Goal: Task Accomplishment & Management: Manage account settings

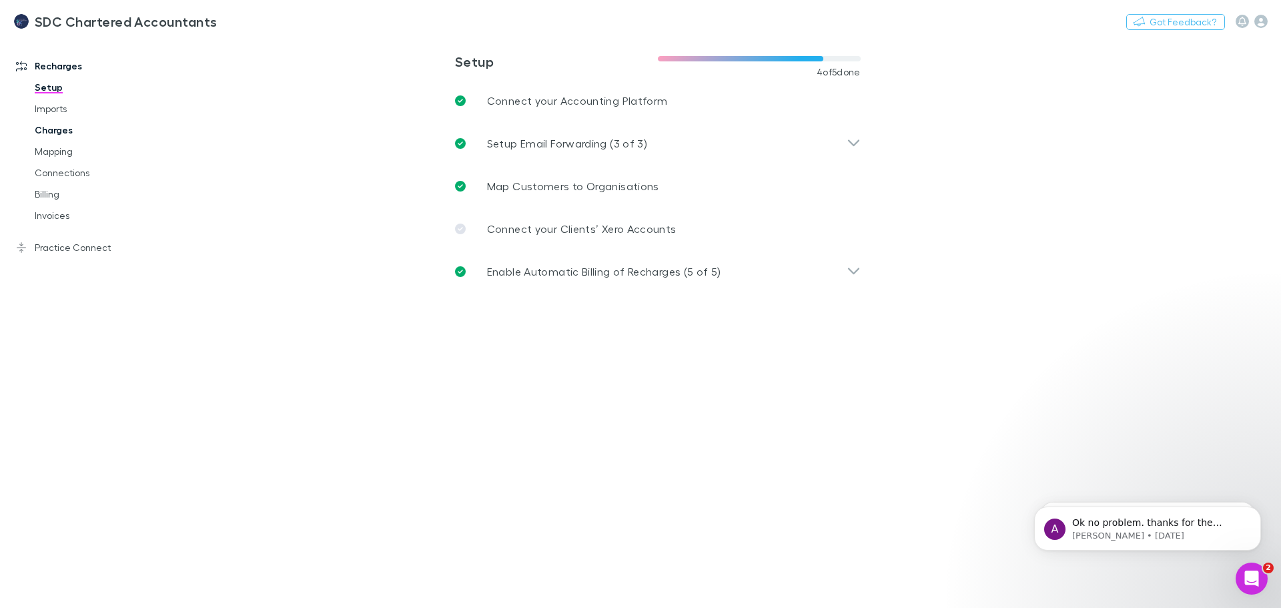
click at [64, 129] on link "Charges" at bounding box center [100, 129] width 159 height 21
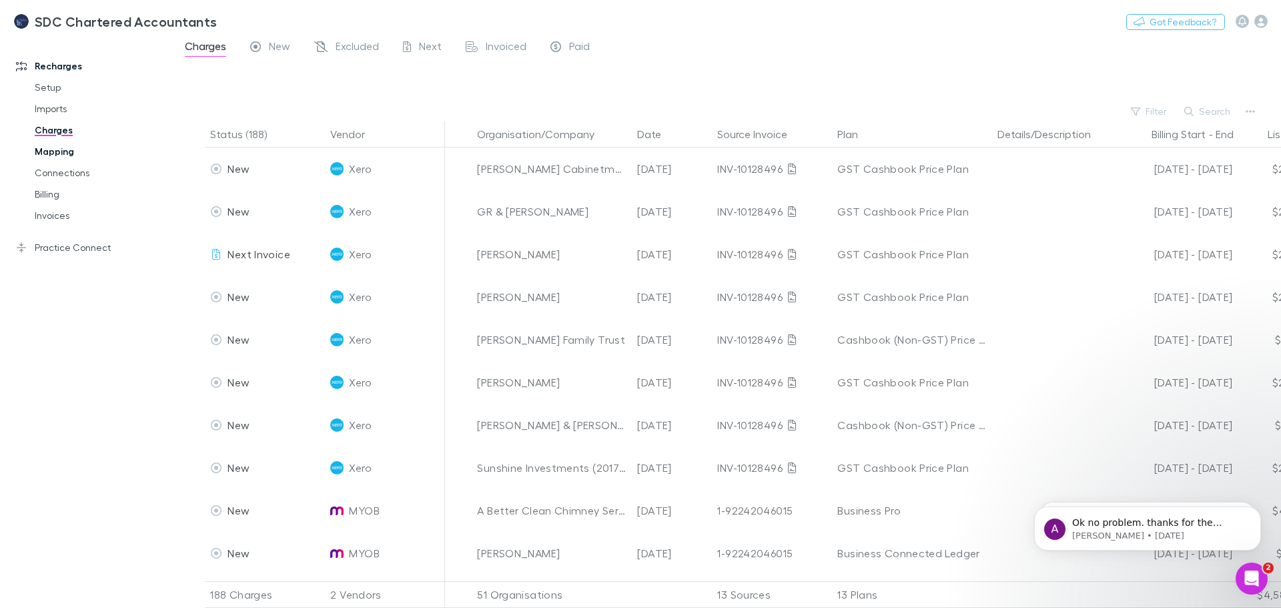
click at [52, 152] on link "Mapping" at bounding box center [100, 151] width 159 height 21
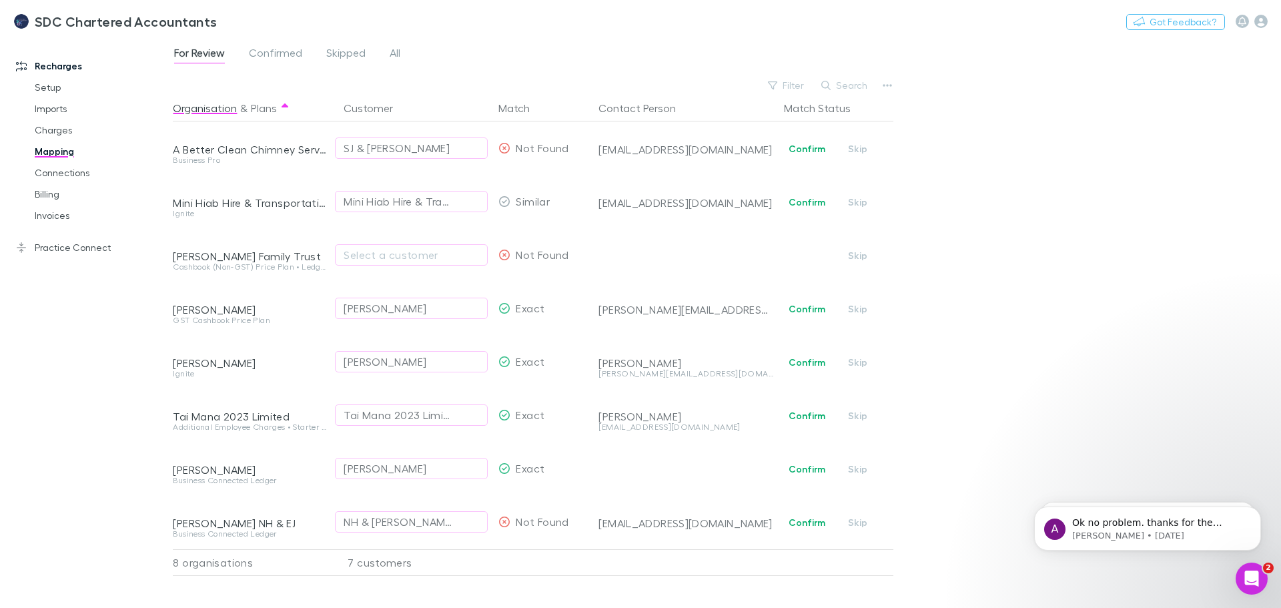
click at [67, 424] on div "Recharges Setup Imports Charges Mapping Connections Billing Invoices Practice C…" at bounding box center [91, 319] width 183 height 554
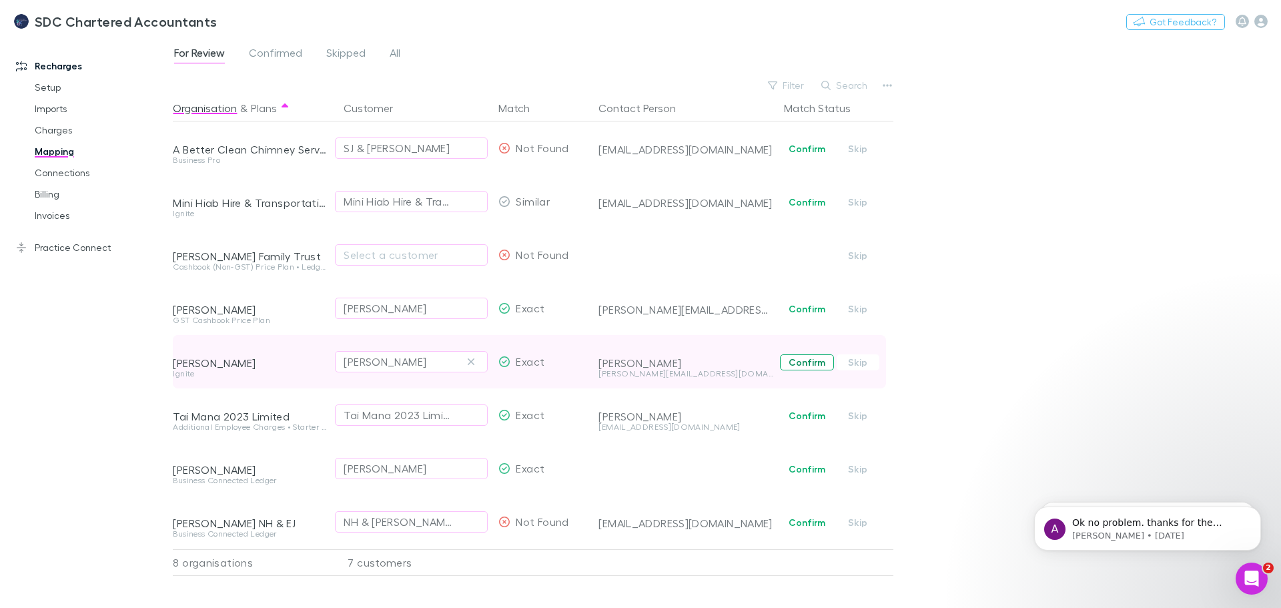
click at [805, 360] on button "Confirm" at bounding box center [807, 362] width 54 height 16
click at [56, 195] on link "Billing" at bounding box center [100, 193] width 159 height 21
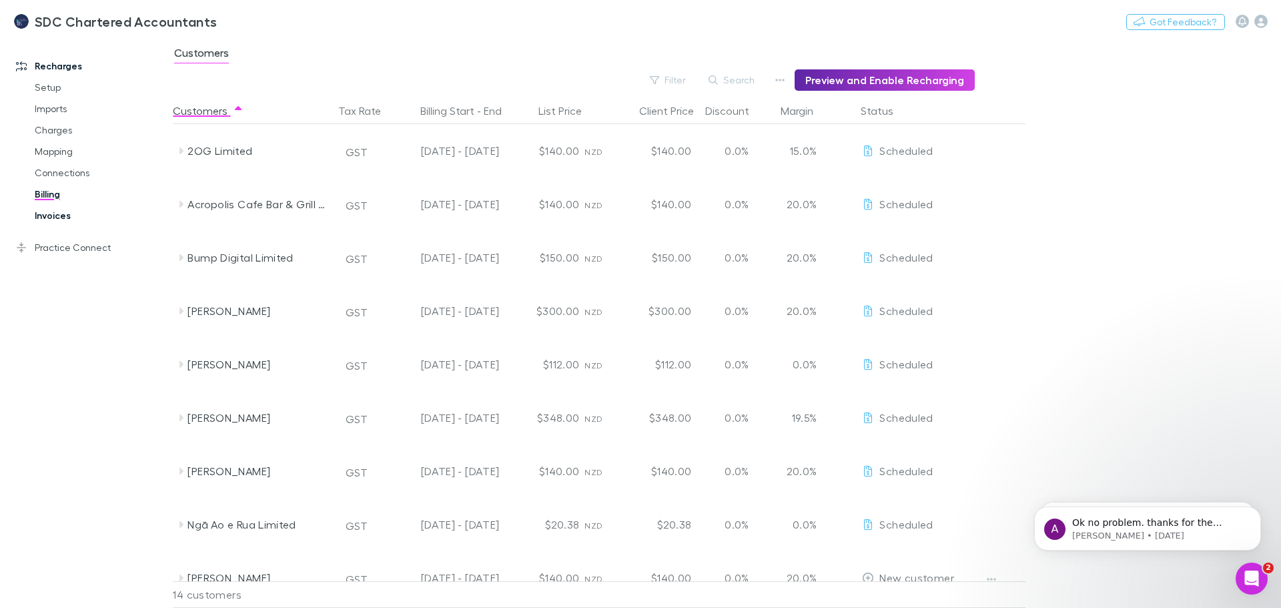
click at [49, 222] on link "Invoices" at bounding box center [100, 215] width 159 height 21
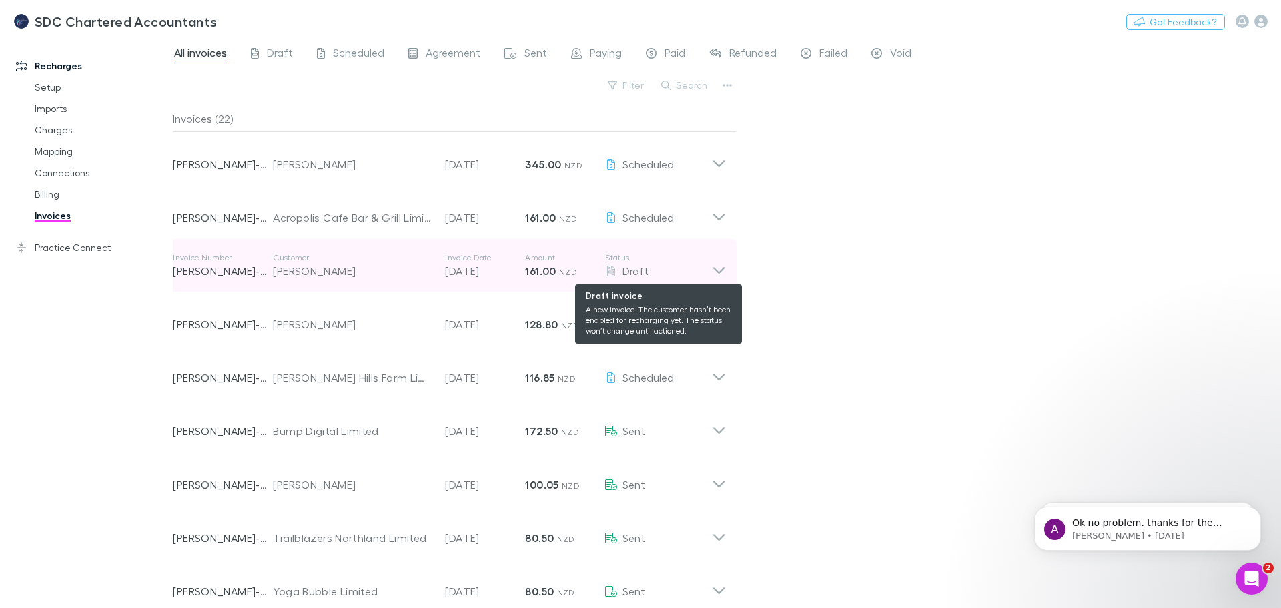
click at [675, 268] on div "Draft" at bounding box center [658, 271] width 107 height 16
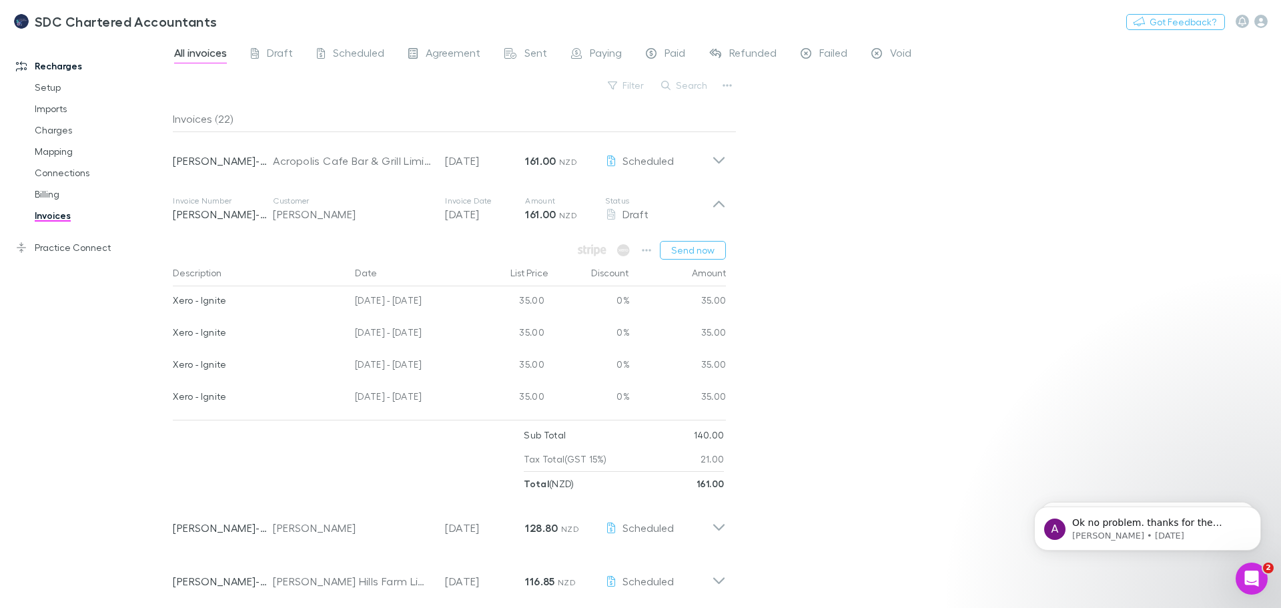
scroll to position [200, 0]
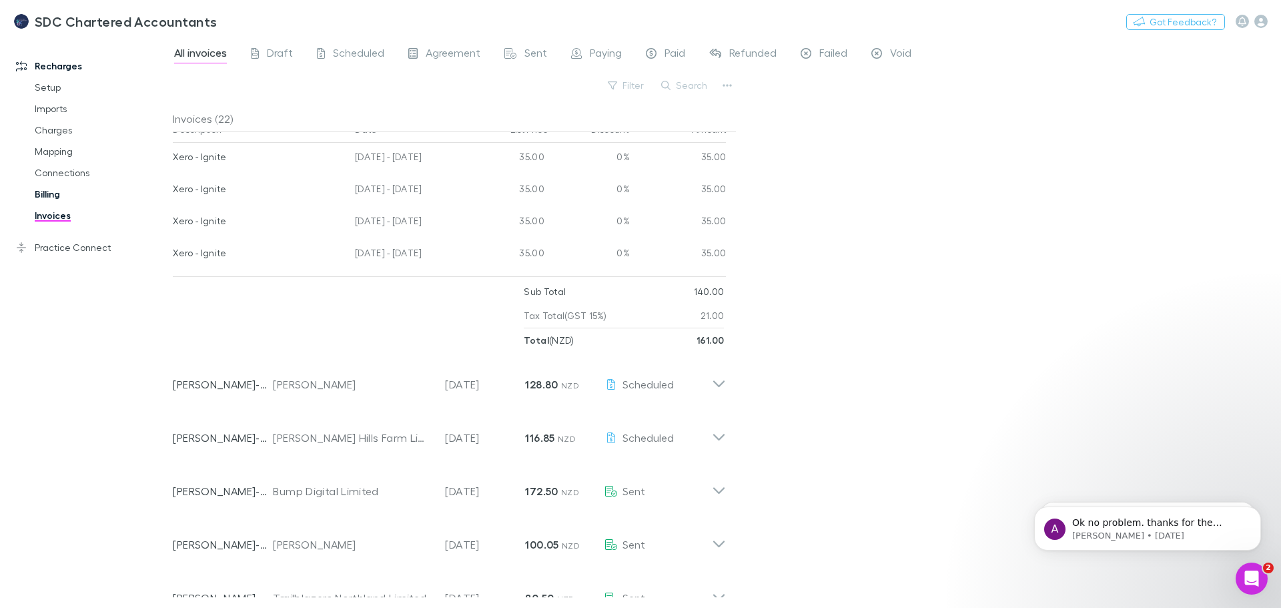
click at [53, 189] on link "Billing" at bounding box center [100, 193] width 159 height 21
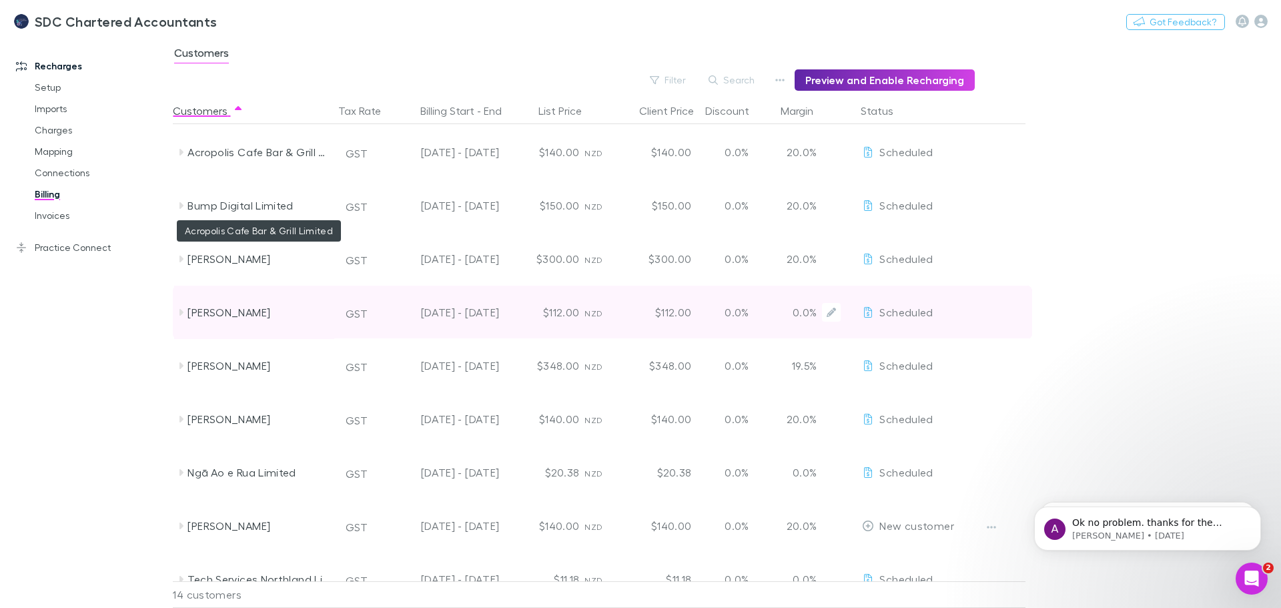
scroll to position [133, 0]
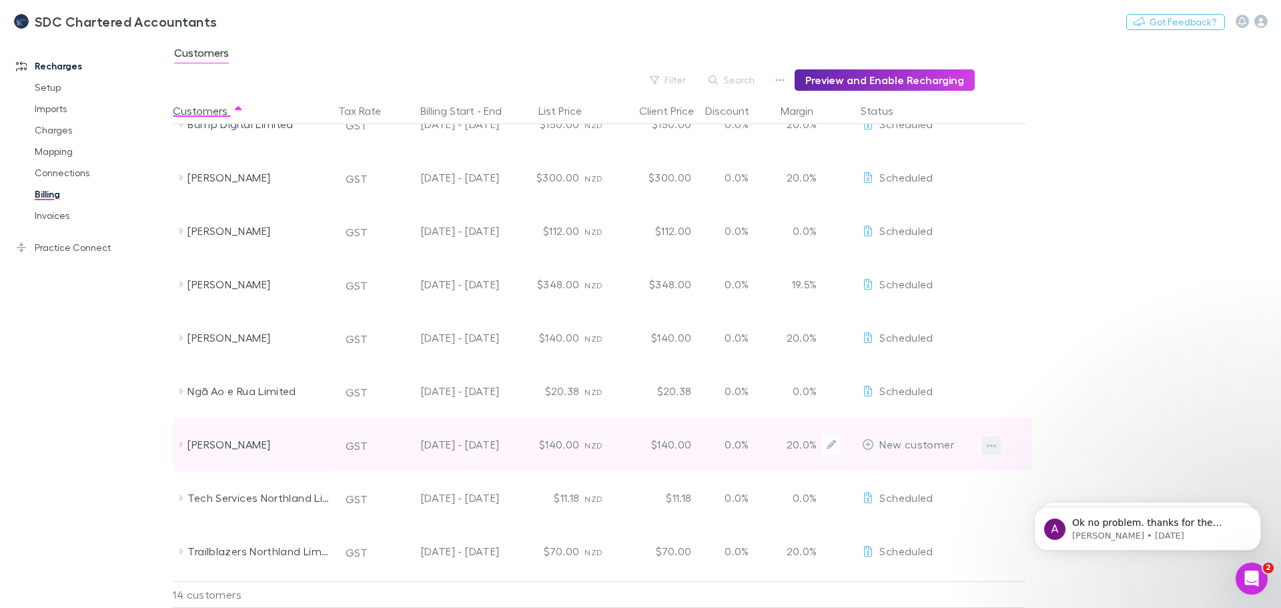
click at [994, 442] on icon "button" at bounding box center [991, 445] width 9 height 11
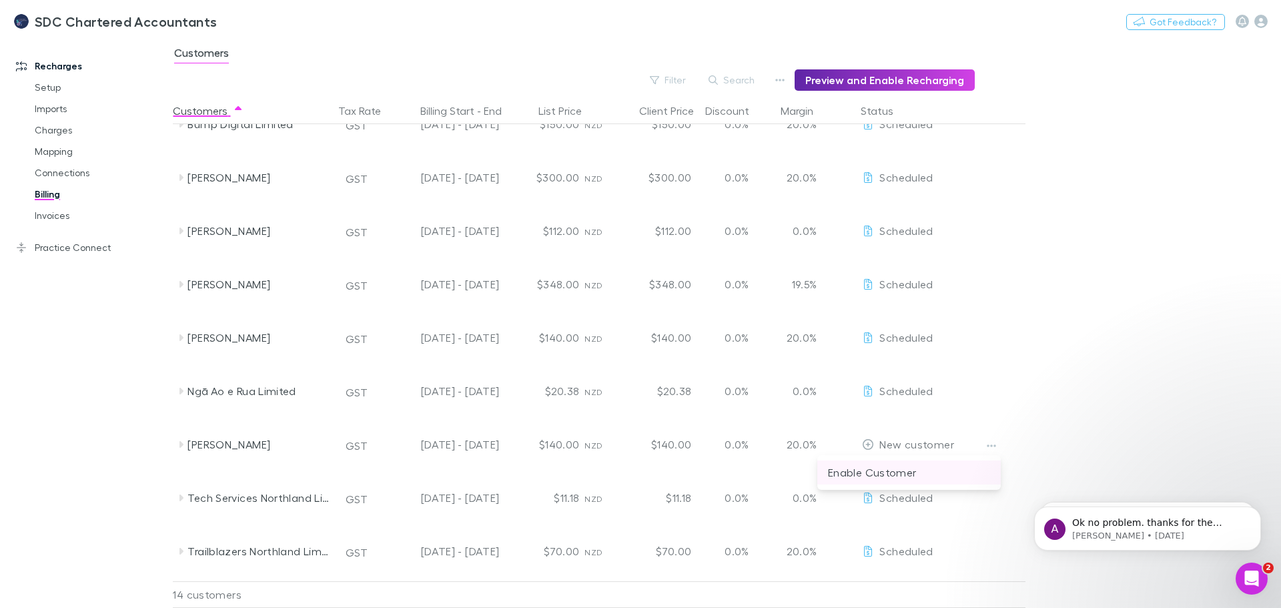
click at [921, 479] on p "Enable Customer" at bounding box center [909, 472] width 162 height 16
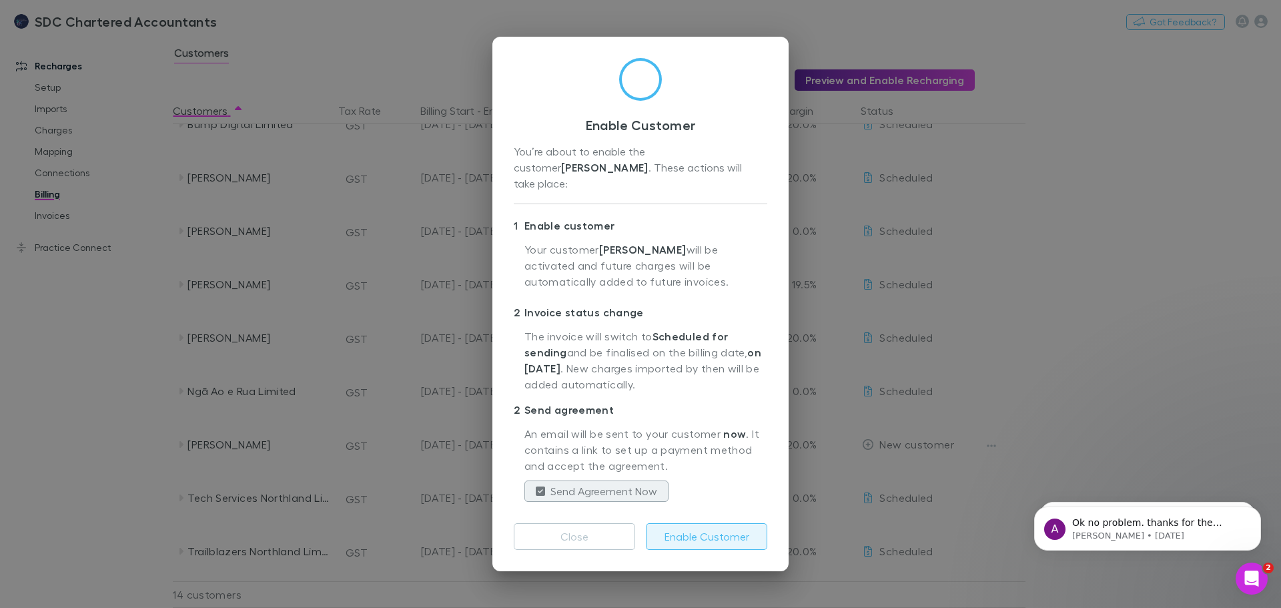
click at [697, 523] on button "Enable Customer" at bounding box center [706, 536] width 121 height 27
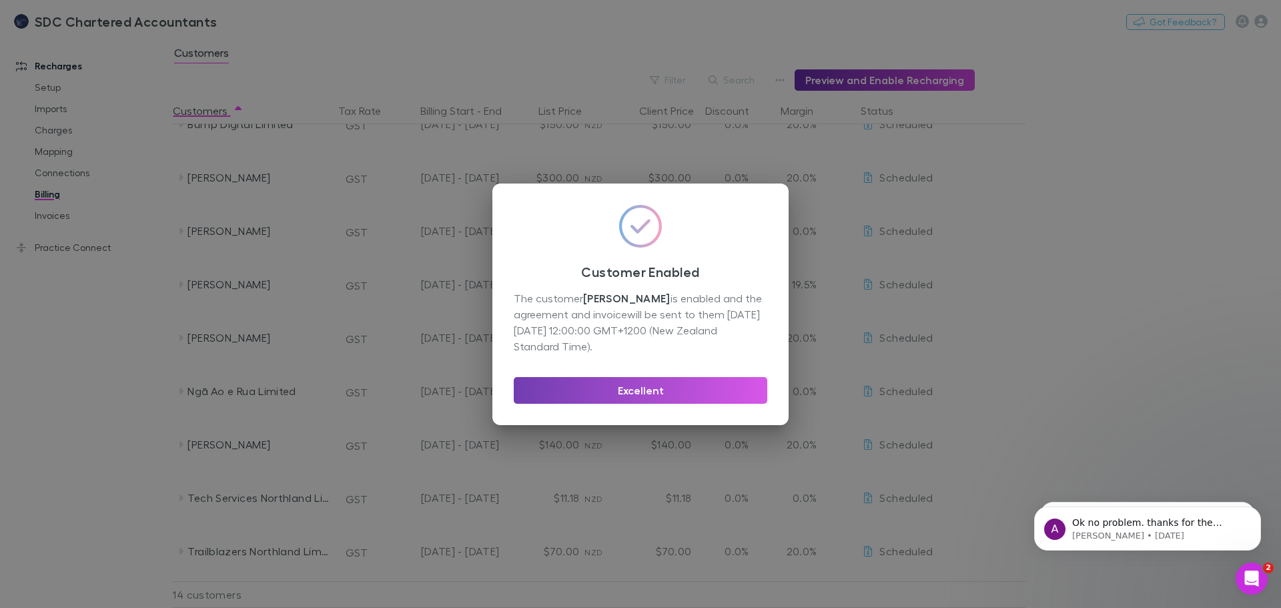
click at [673, 392] on button "Excellent" at bounding box center [641, 390] width 254 height 27
